Goal: Find specific page/section: Find specific page/section

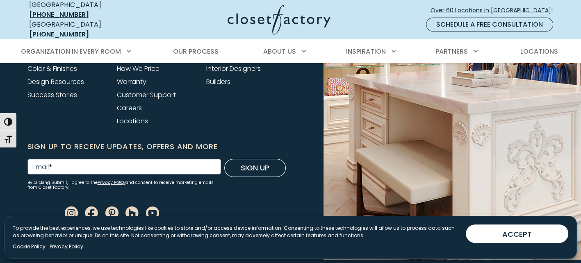
scroll to position [2442, 0]
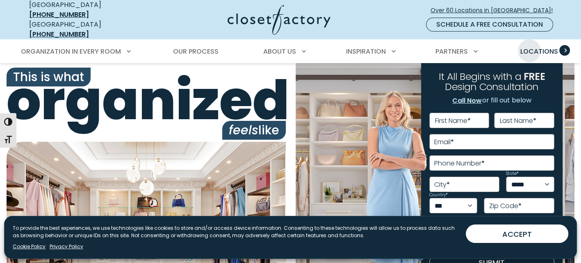
click at [529, 47] on span "Locations" at bounding box center [539, 51] width 38 height 9
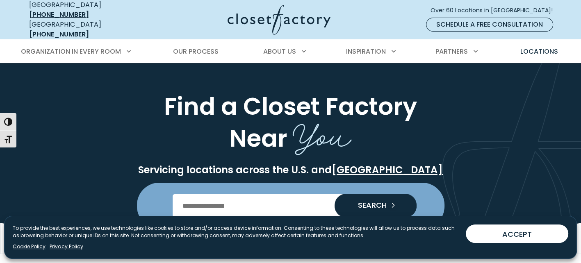
click at [222, 197] on input "Enter Postal Code" at bounding box center [291, 205] width 236 height 23
type input "*****"
click at [375, 202] on span "SEARCH" at bounding box center [368, 205] width 35 height 7
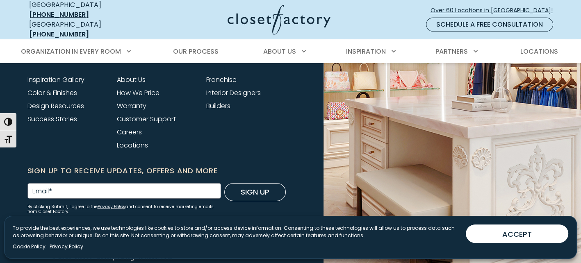
scroll to position [2483, 0]
